Goal: Task Accomplishment & Management: Complete application form

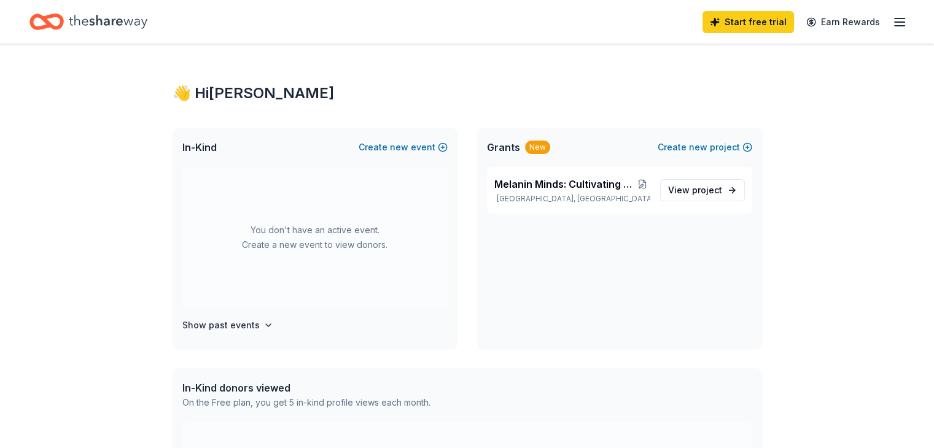
click at [894, 22] on line "button" at bounding box center [899, 22] width 10 height 0
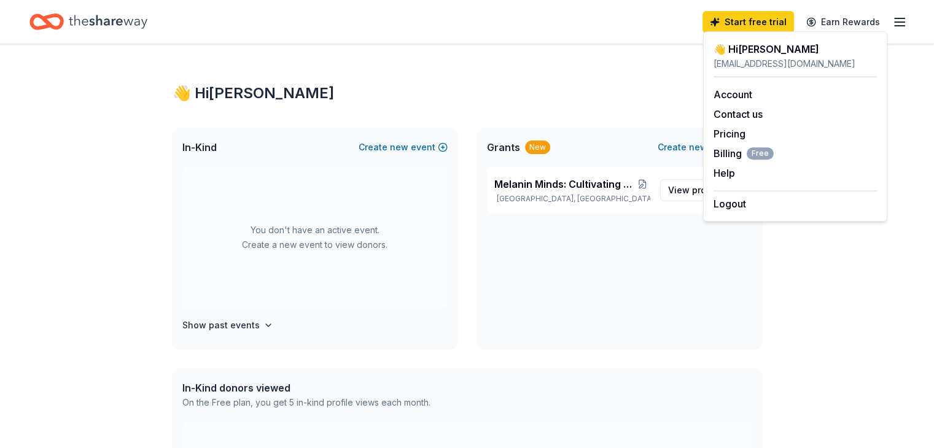
click at [903, 130] on div "👋 Hi Krystal In-Kind Create new event You don't have an active event. Create a …" at bounding box center [467, 390] width 934 height 692
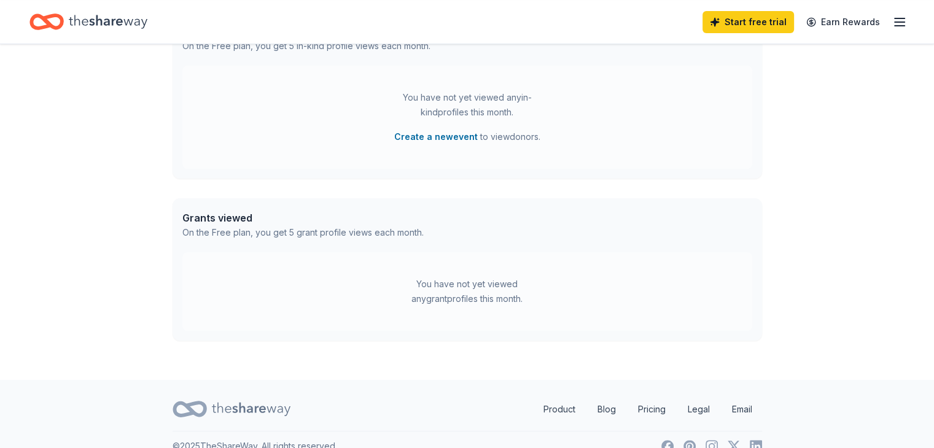
scroll to position [377, 0]
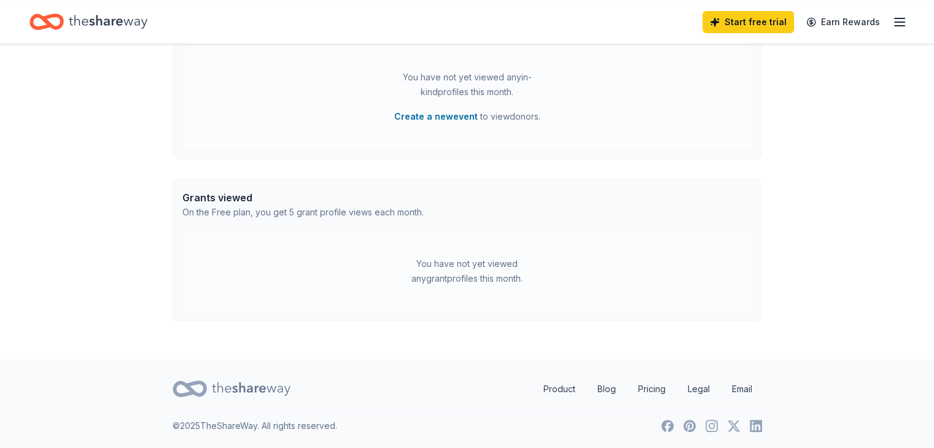
click at [115, 20] on icon "Home" at bounding box center [108, 21] width 79 height 25
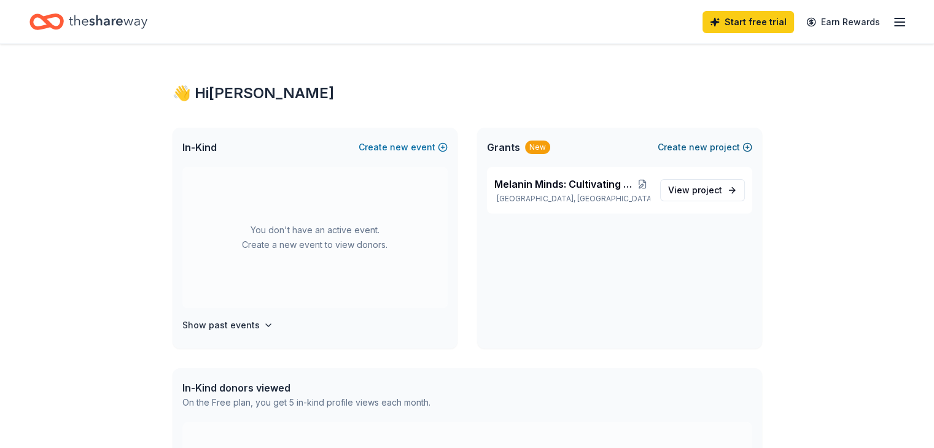
click at [748, 146] on button "Create new project" at bounding box center [704, 147] width 95 height 15
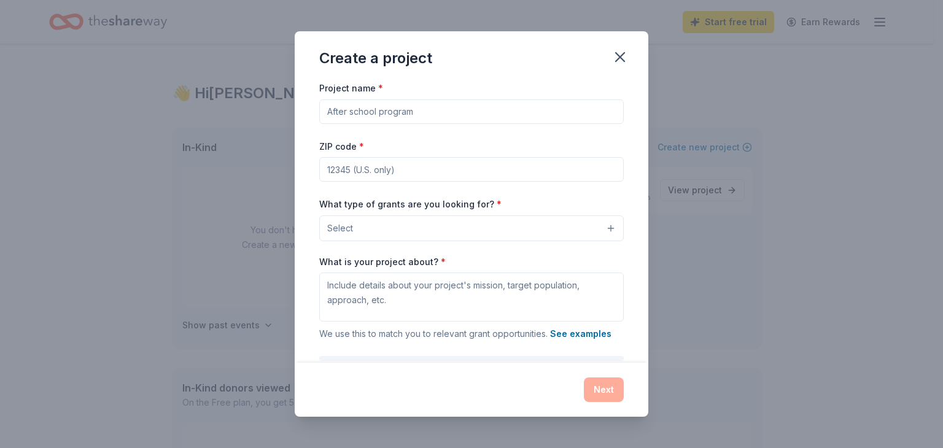
click at [435, 116] on input "Project name *" at bounding box center [471, 111] width 304 height 25
type input "Cultural Life Skills Summit"
click at [419, 172] on input "ZIP code *" at bounding box center [471, 169] width 304 height 25
click at [456, 172] on input "ZIP code *" at bounding box center [471, 169] width 304 height 25
type input "92508"
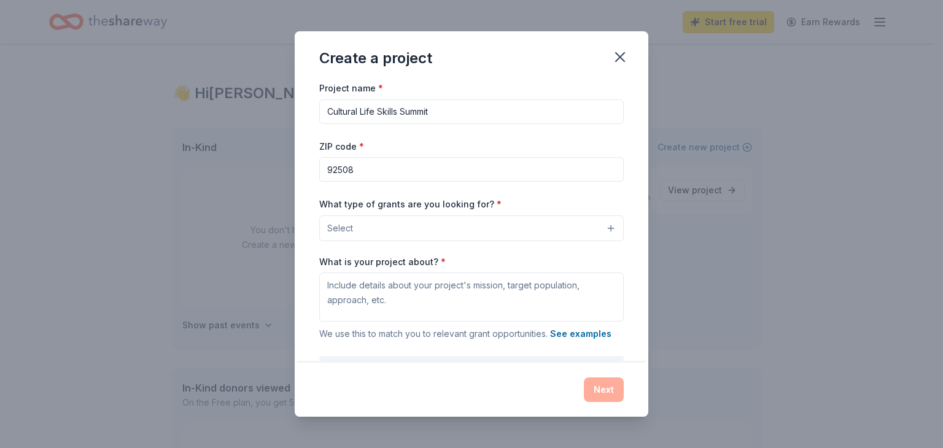
click at [559, 224] on button "Select" at bounding box center [471, 228] width 304 height 26
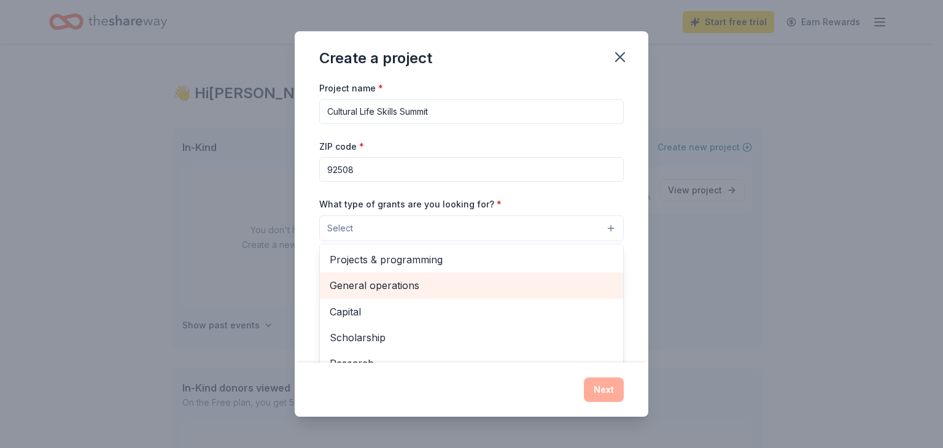
click at [362, 290] on span "General operations" at bounding box center [472, 285] width 284 height 16
click at [499, 288] on span "Capital" at bounding box center [472, 287] width 284 height 16
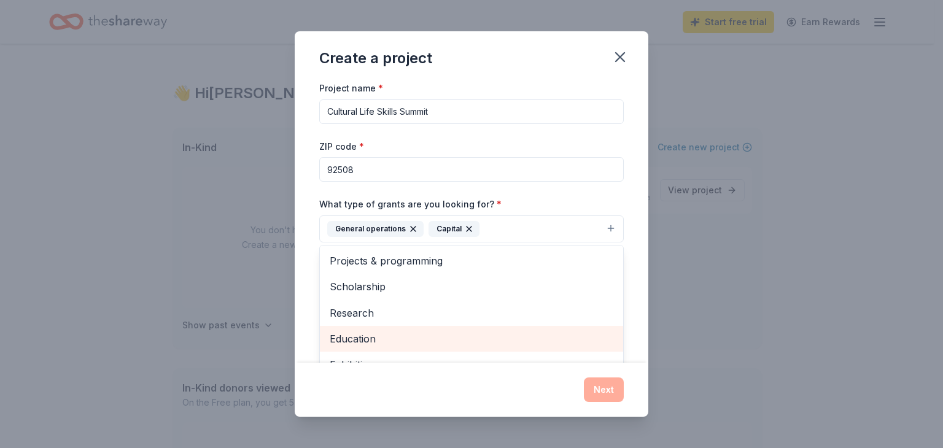
click at [508, 347] on div "Education" at bounding box center [471, 339] width 303 height 26
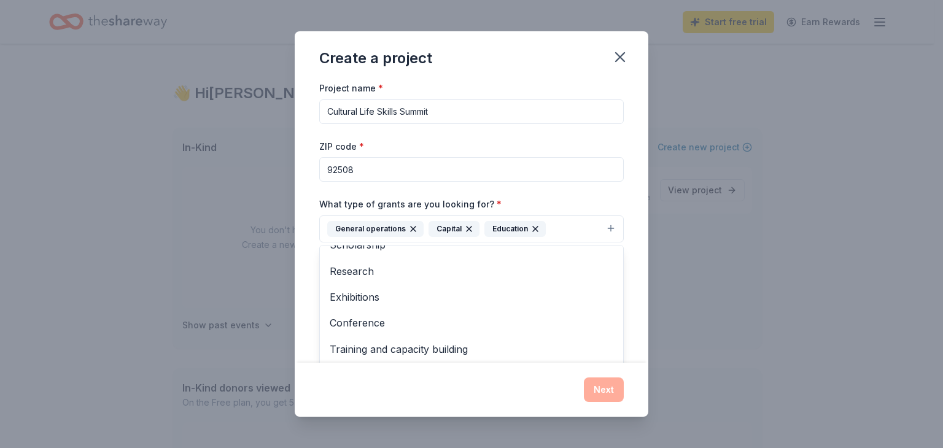
scroll to position [66, 0]
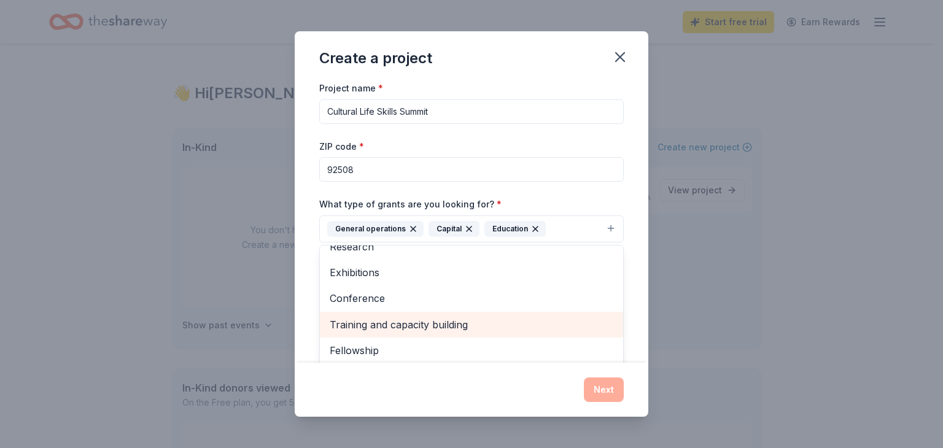
click at [530, 328] on span "Training and capacity building" at bounding box center [472, 325] width 284 height 16
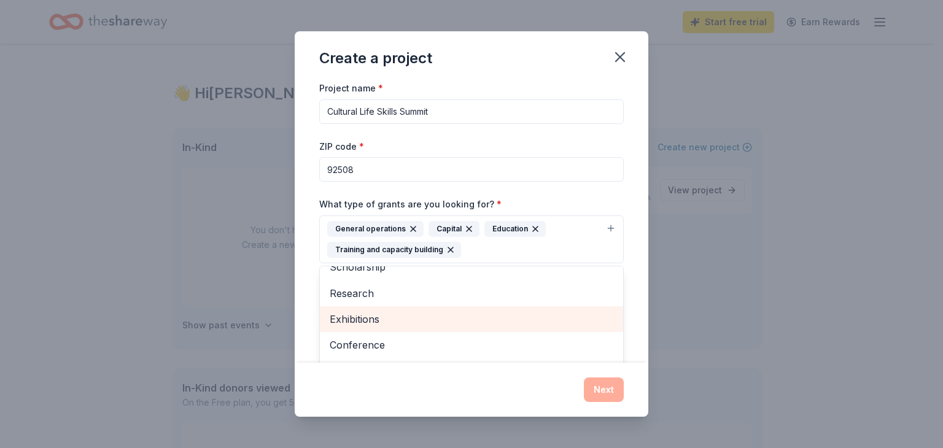
click at [535, 319] on span "Exhibitions" at bounding box center [472, 319] width 284 height 16
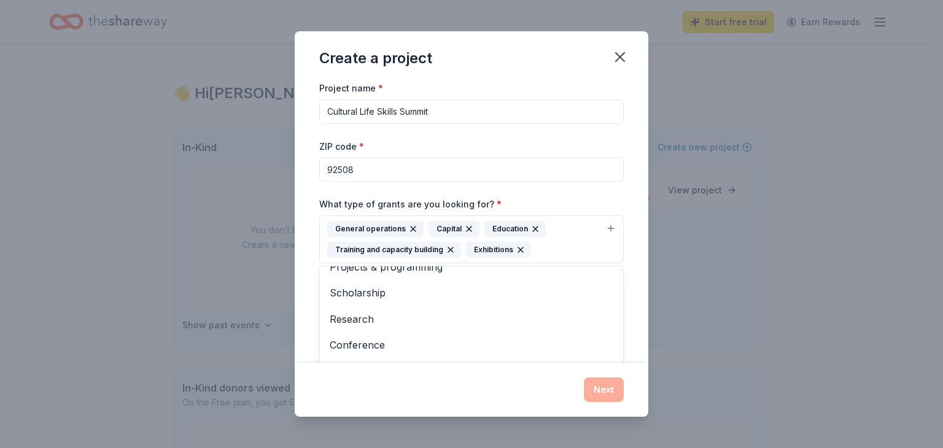
click at [633, 225] on div "Project name * Cultural Life Skills Summit ZIP code * 92508 What type of grants…" at bounding box center [472, 221] width 354 height 282
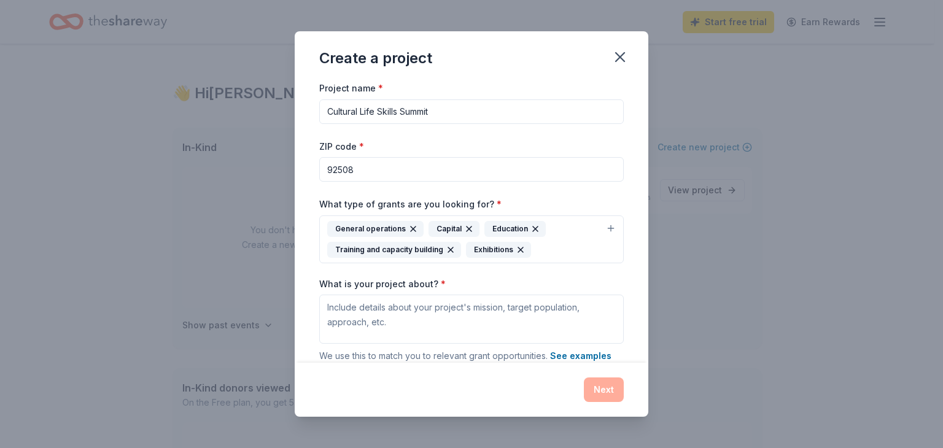
click at [795, 104] on div "Create a project Project name * Cultural Life Skills Summit ZIP code * 92508 Wh…" at bounding box center [471, 224] width 943 height 448
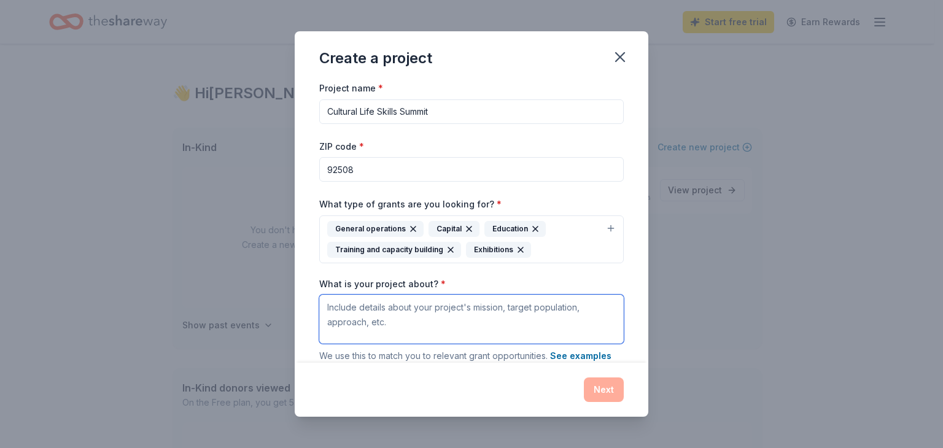
click at [358, 317] on textarea "What is your project about? *" at bounding box center [471, 319] width 304 height 49
paste textarea "The Cultural Life Skills Summit is a dynamic, age-targeted event series designe…"
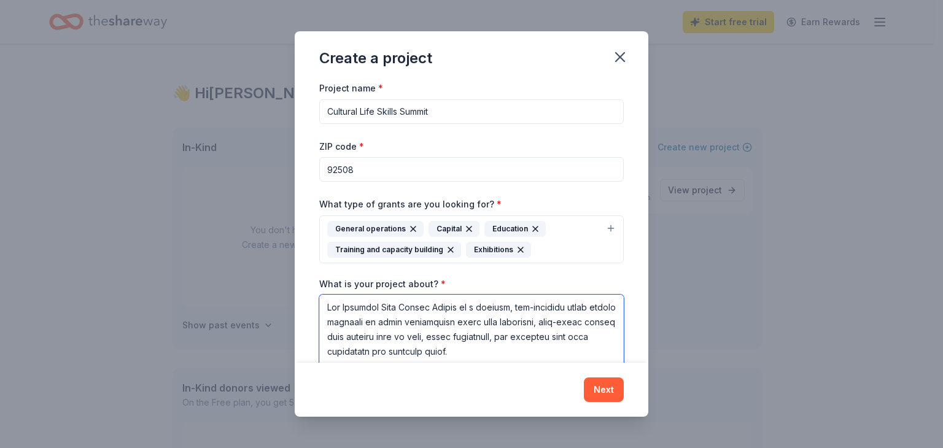
scroll to position [42, 0]
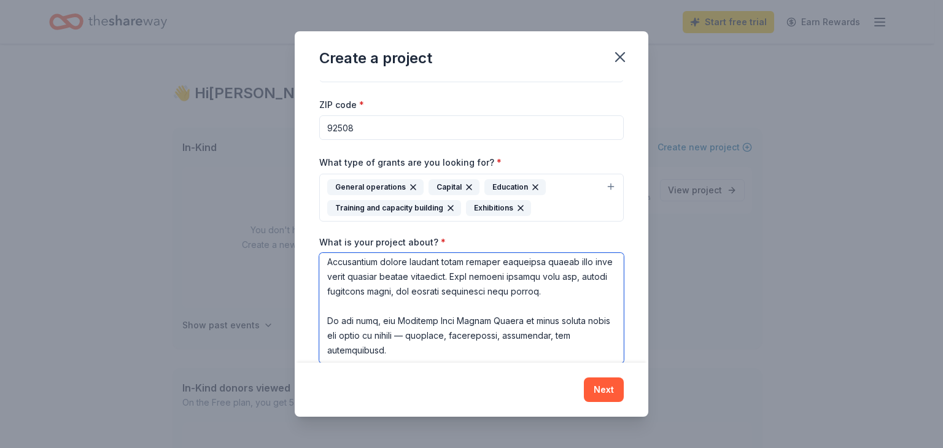
type textarea "The Cultural Life Skills Summit is a dynamic, age-targeted event series designe…"
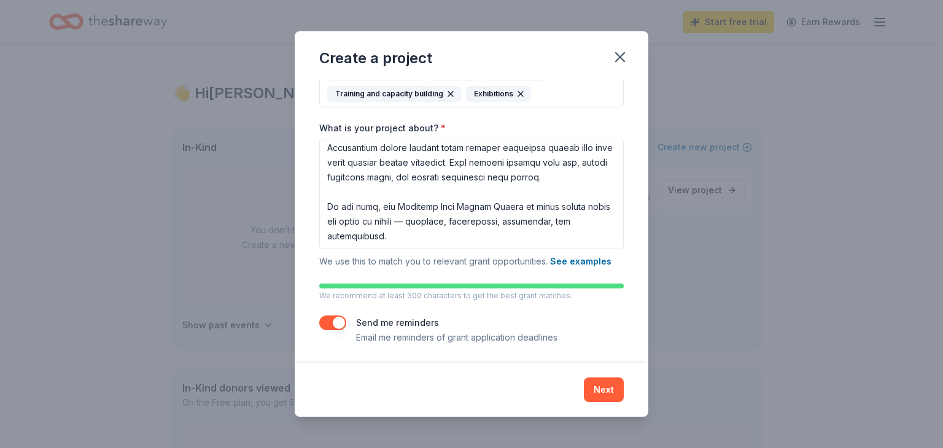
scroll to position [157, 0]
click at [610, 389] on button "Next" at bounding box center [604, 389] width 40 height 25
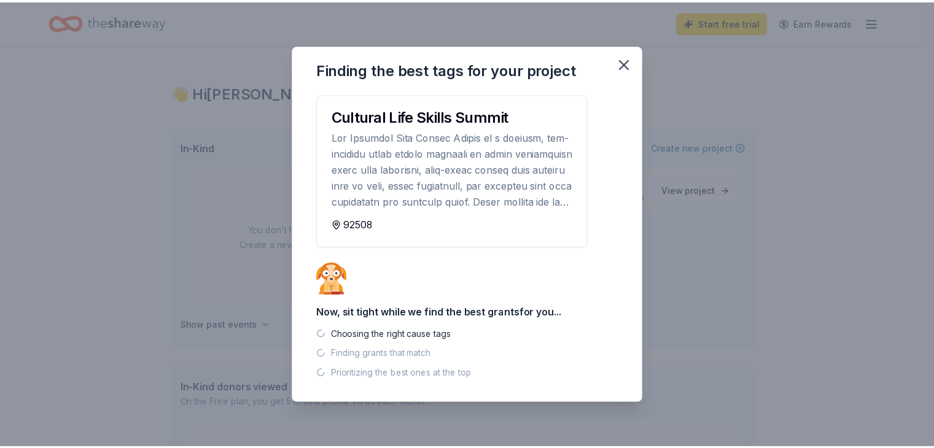
scroll to position [0, 0]
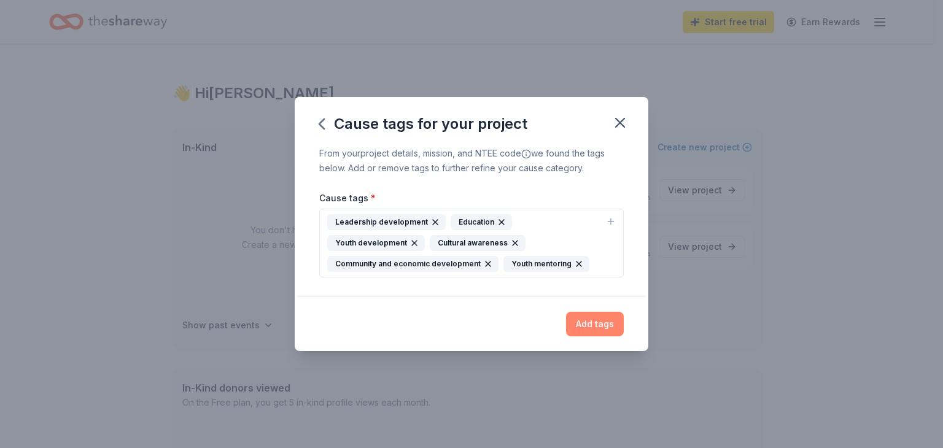
click at [604, 318] on button "Add tags" at bounding box center [595, 324] width 58 height 25
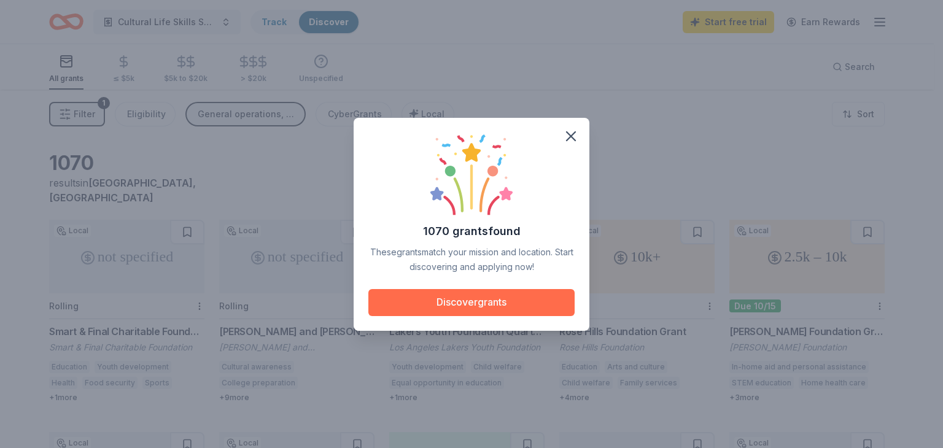
click at [498, 301] on button "Discover grants" at bounding box center [471, 302] width 206 height 27
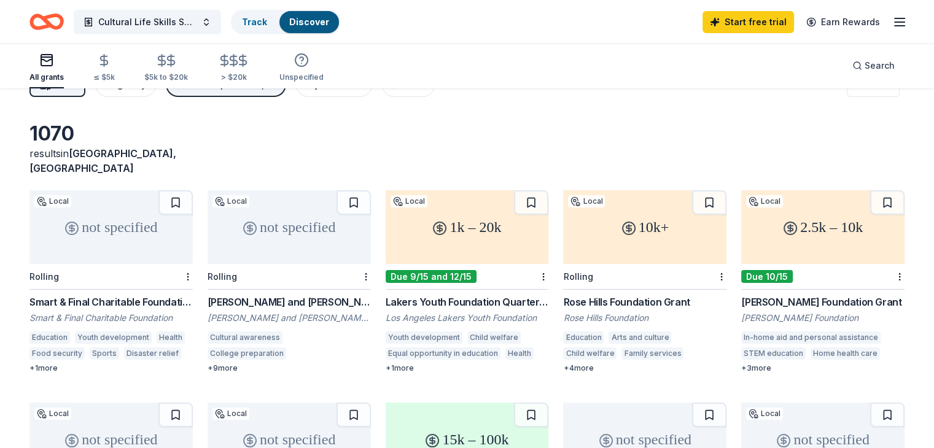
scroll to position [28, 0]
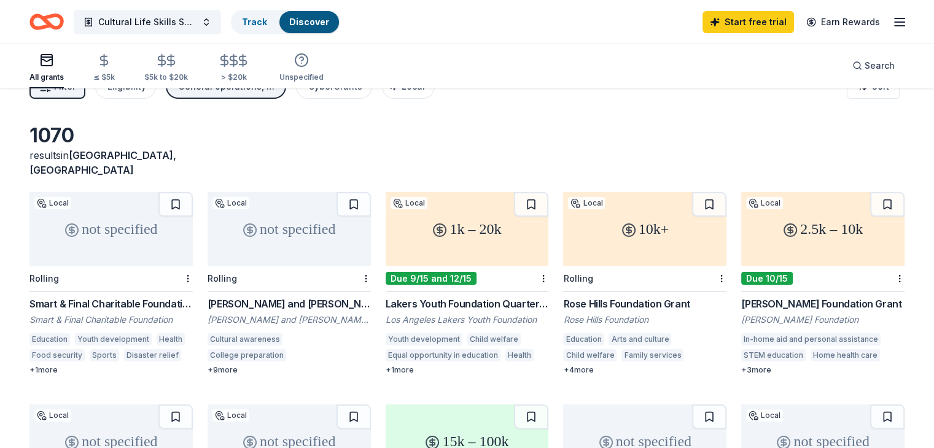
drag, startPoint x: 555, startPoint y: 289, endPoint x: 694, endPoint y: 286, distance: 138.7
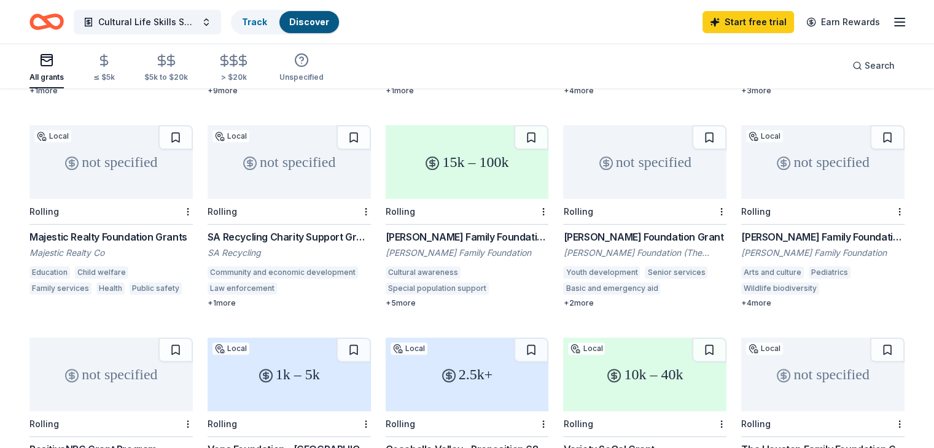
scroll to position [309, 0]
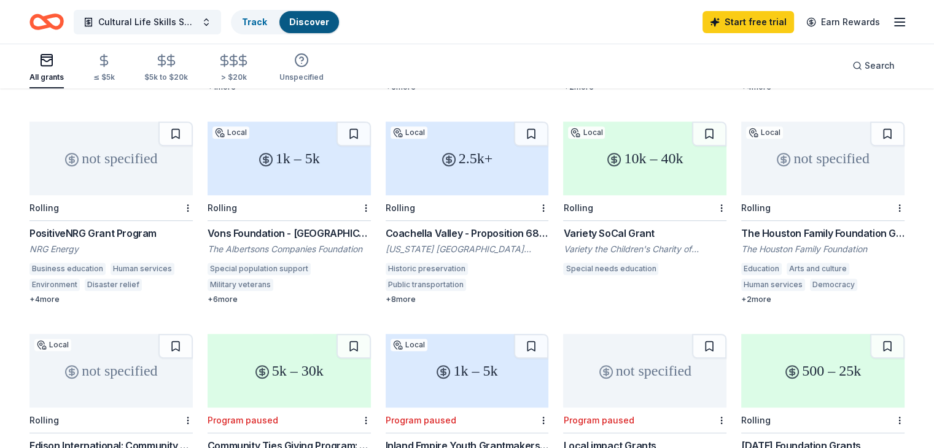
scroll to position [525, 0]
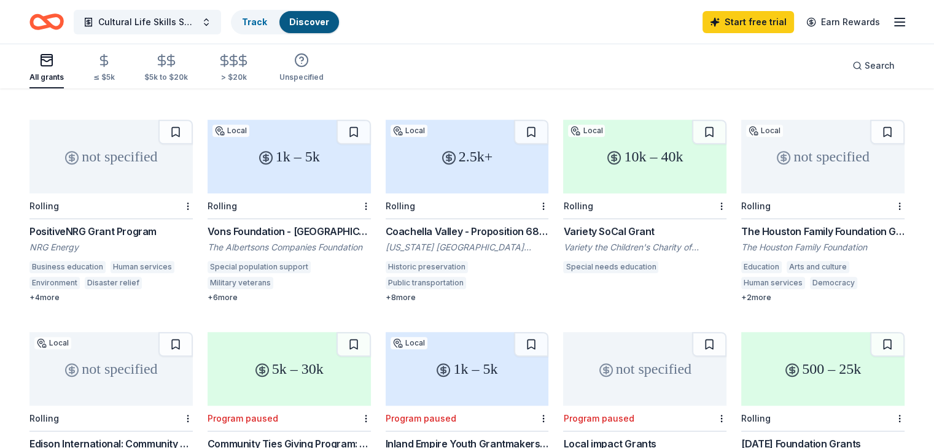
click at [930, 217] on div "1070 results in Riverside, CA not specified Local Rolling Smart & Final Charita…" at bounding box center [467, 301] width 934 height 1472
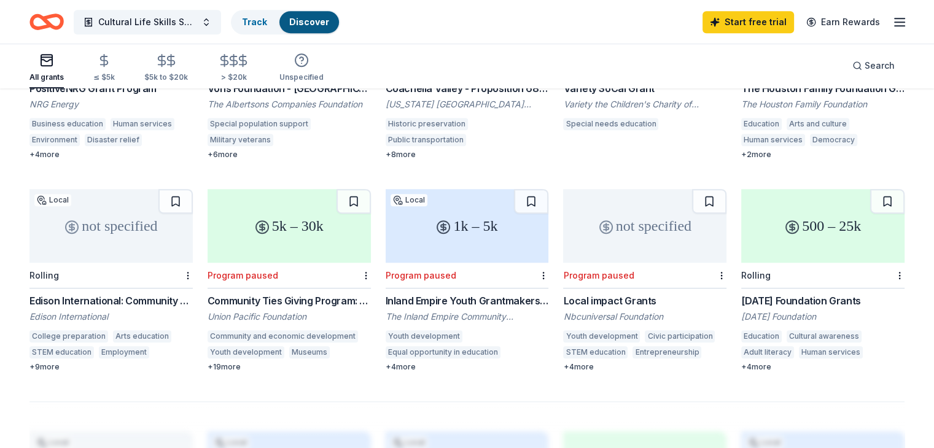
scroll to position [675, 0]
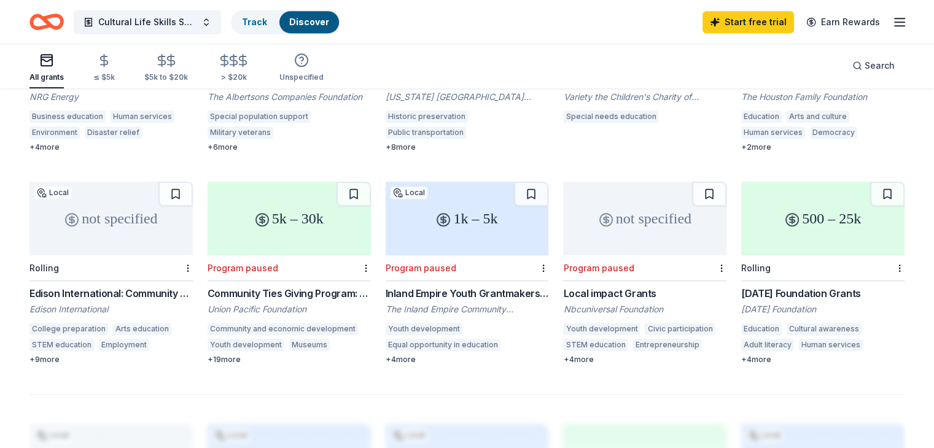
click at [93, 286] on div "Edison International: Community Grants Program" at bounding box center [110, 293] width 163 height 15
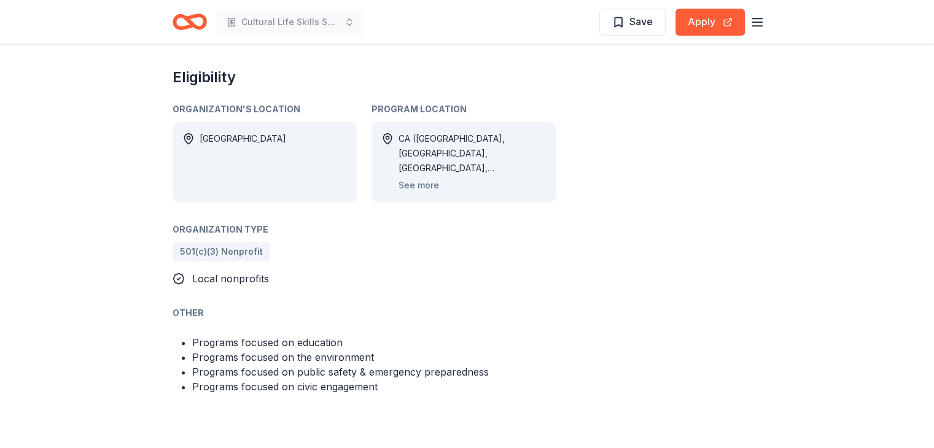
scroll to position [719, 0]
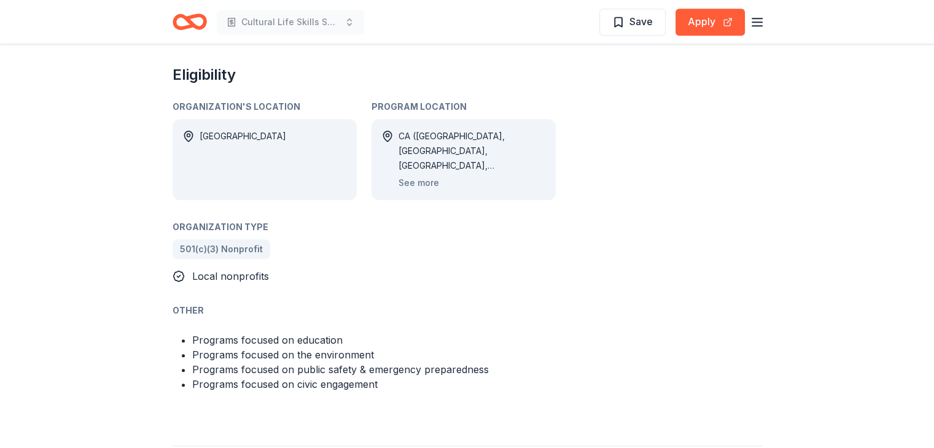
click at [915, 261] on div "Edison International: Community Grants Program From Edison International Today,…" at bounding box center [467, 201] width 934 height 1752
click at [408, 176] on button "See more" at bounding box center [418, 183] width 41 height 15
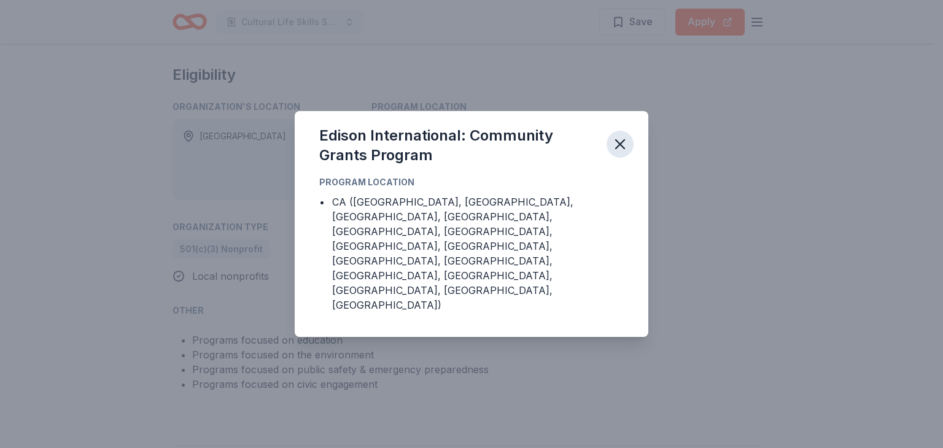
click at [618, 149] on icon "button" at bounding box center [620, 144] width 9 height 9
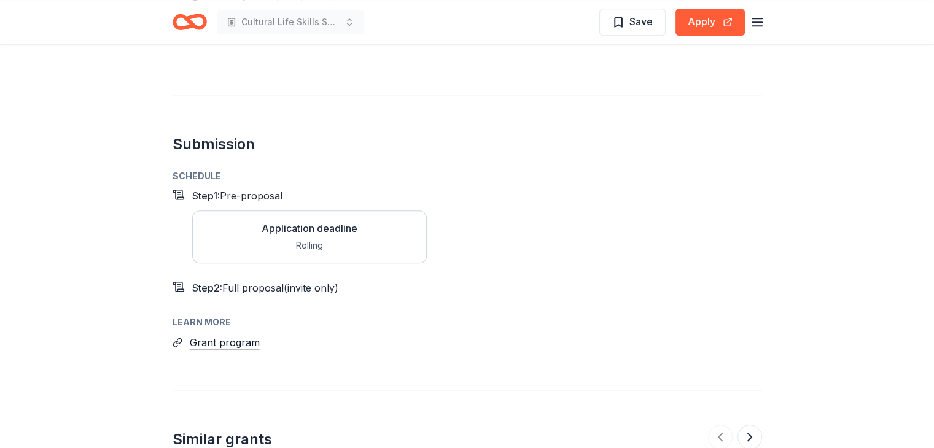
scroll to position [1075, 0]
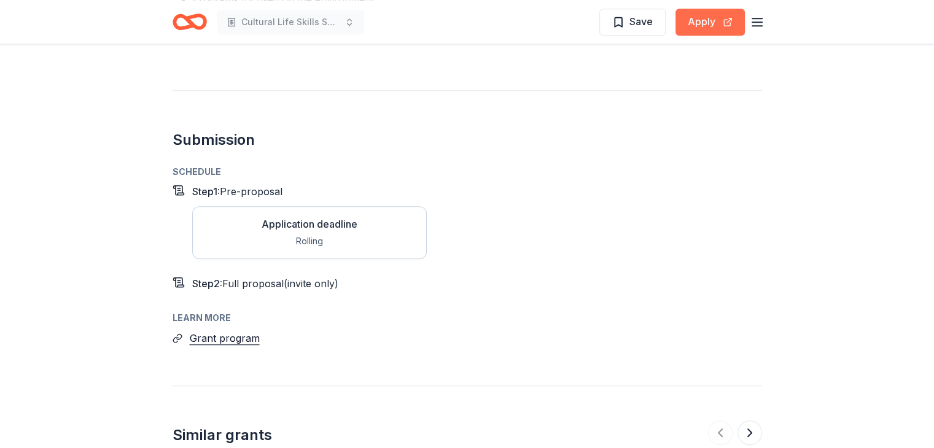
click at [715, 22] on button "Apply" at bounding box center [709, 22] width 69 height 27
click at [721, 21] on button "Apply" at bounding box center [709, 22] width 69 height 27
click at [684, 188] on div "Step 1 : Pre-proposal Application deadline Rolling" at bounding box center [466, 226] width 589 height 85
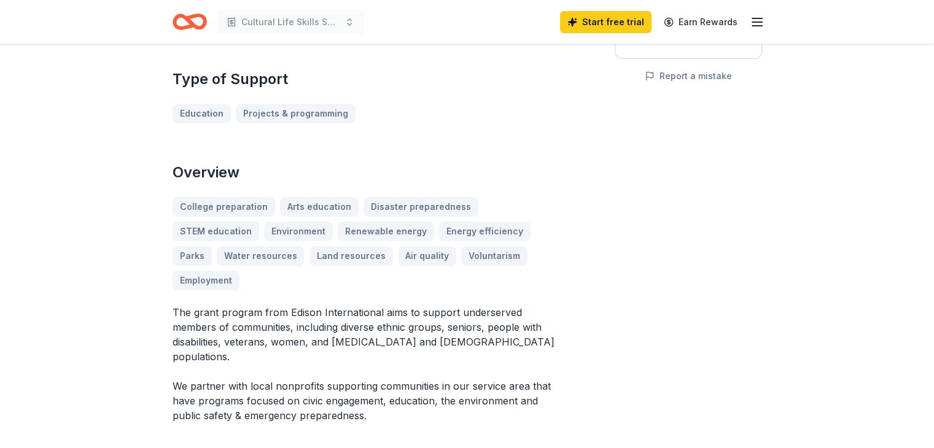
scroll to position [0, 0]
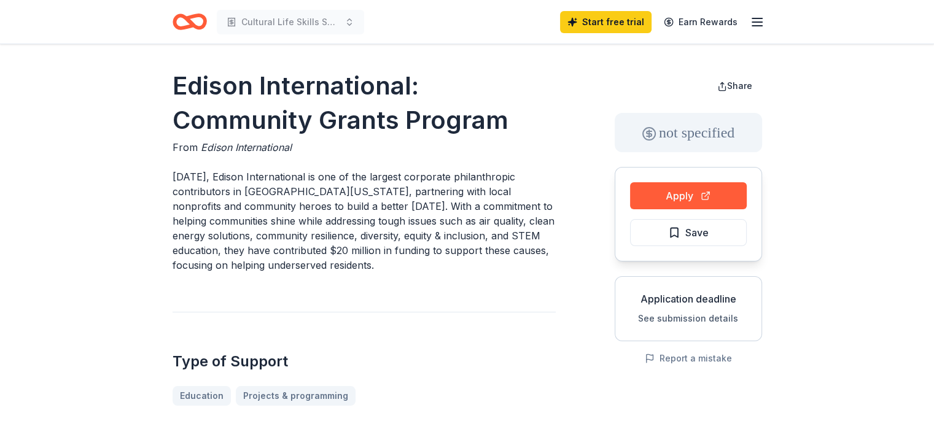
drag, startPoint x: 171, startPoint y: 79, endPoint x: 322, endPoint y: 97, distance: 152.7
drag, startPoint x: 171, startPoint y: 82, endPoint x: 453, endPoint y: 128, distance: 286.1
drag, startPoint x: 506, startPoint y: 123, endPoint x: 302, endPoint y: 120, distance: 203.8
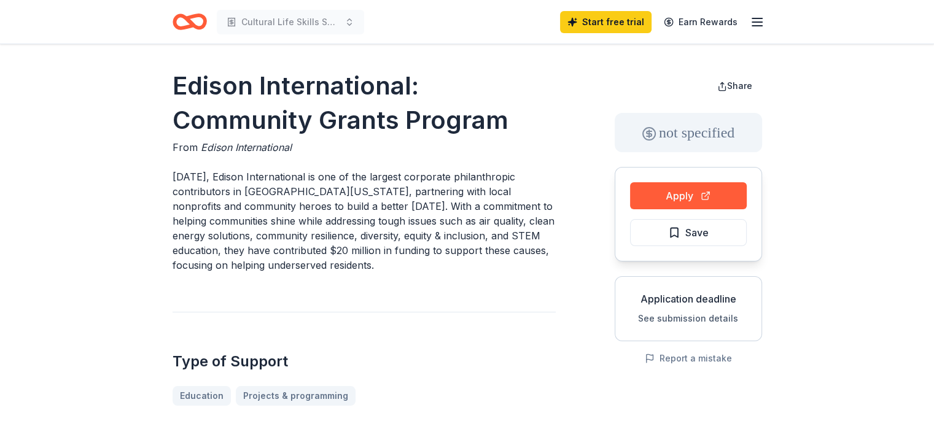
click at [302, 120] on h1 "Edison International: Community Grants Program" at bounding box center [363, 103] width 383 height 69
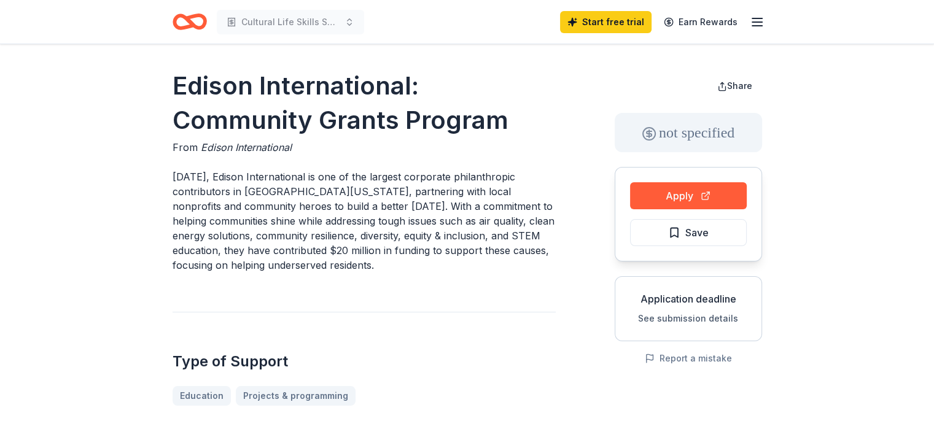
click at [176, 83] on h1 "Edison International: Community Grants Program" at bounding box center [363, 103] width 383 height 69
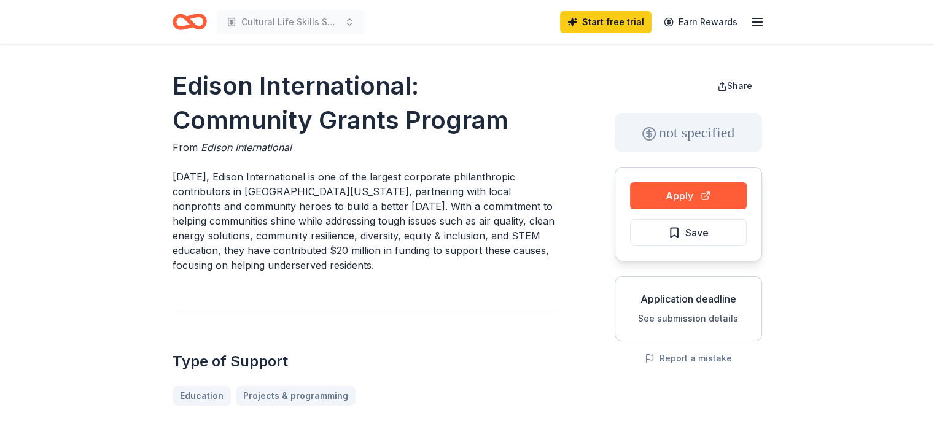
click at [176, 83] on h1 "Edison International: Community Grants Program" at bounding box center [363, 103] width 383 height 69
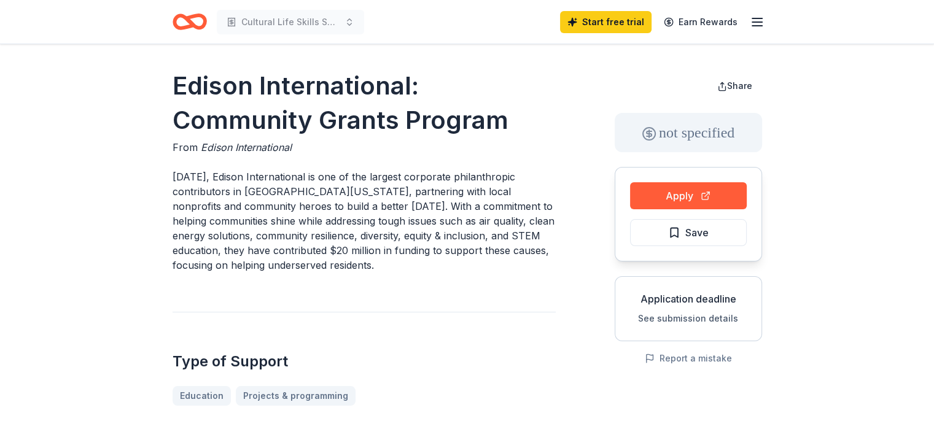
click at [176, 83] on h1 "Edison International: Community Grants Program" at bounding box center [363, 103] width 383 height 69
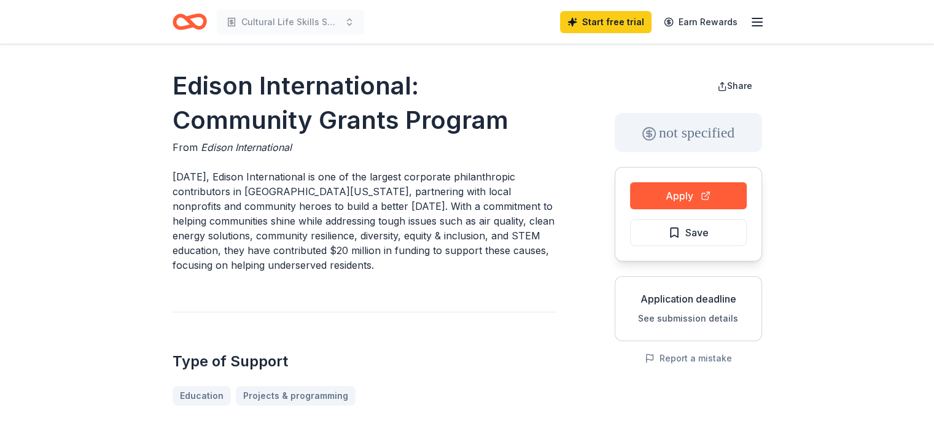
click at [176, 83] on h1 "Edison International: Community Grants Program" at bounding box center [363, 103] width 383 height 69
drag, startPoint x: 169, startPoint y: 84, endPoint x: 410, endPoint y: 167, distance: 255.0
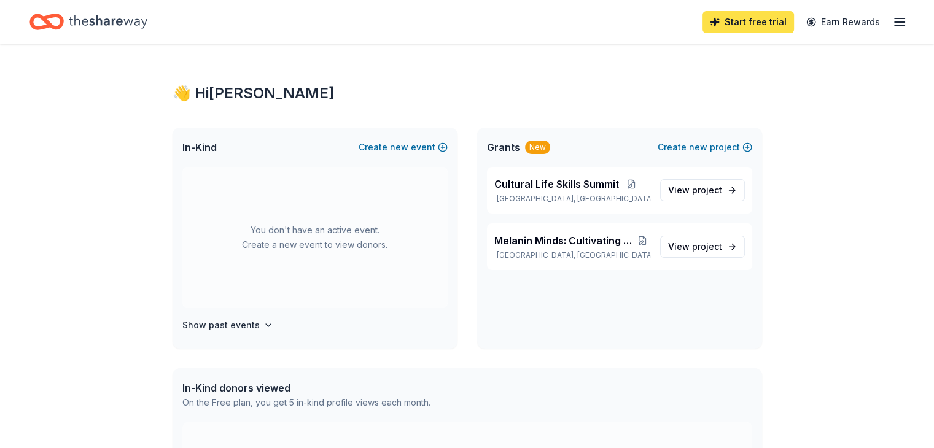
click at [749, 20] on link "Start free trial" at bounding box center [747, 22] width 91 height 22
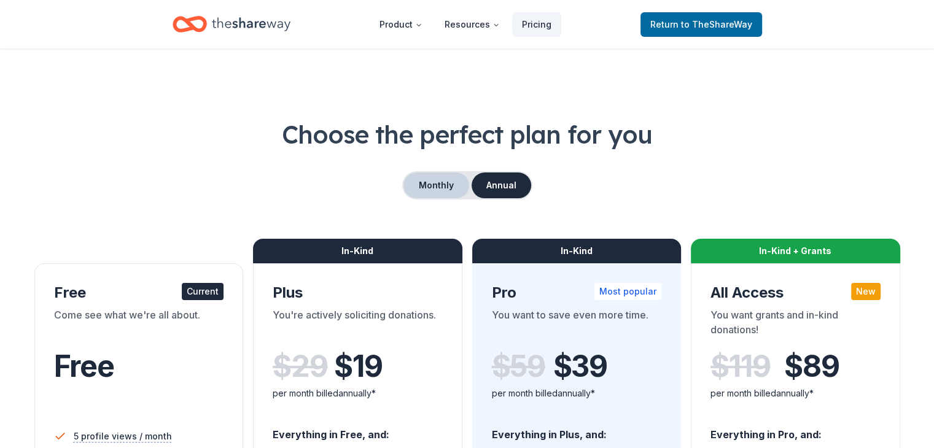
click at [429, 193] on button "Monthly" at bounding box center [436, 185] width 66 height 26
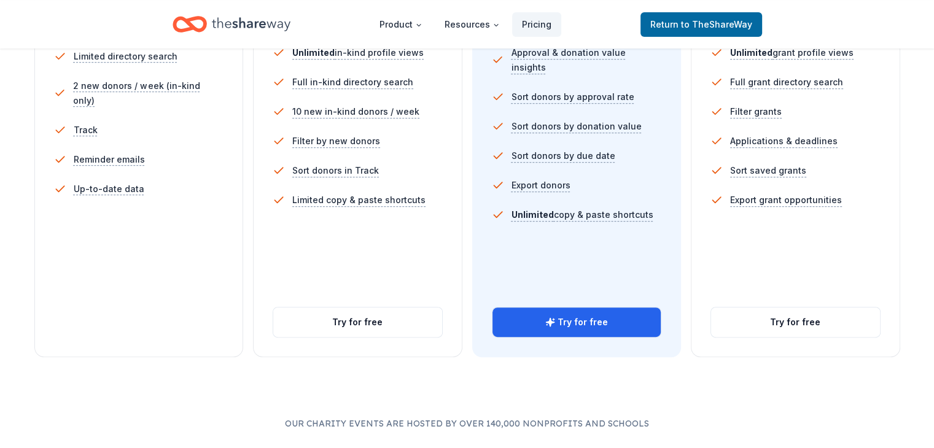
scroll to position [416, 0]
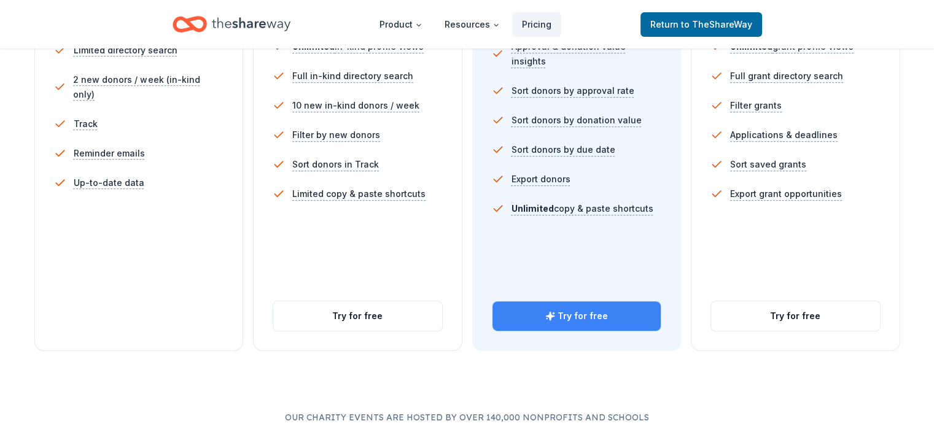
click at [541, 301] on button "Try for free" at bounding box center [576, 315] width 169 height 29
